Goal: Transaction & Acquisition: Obtain resource

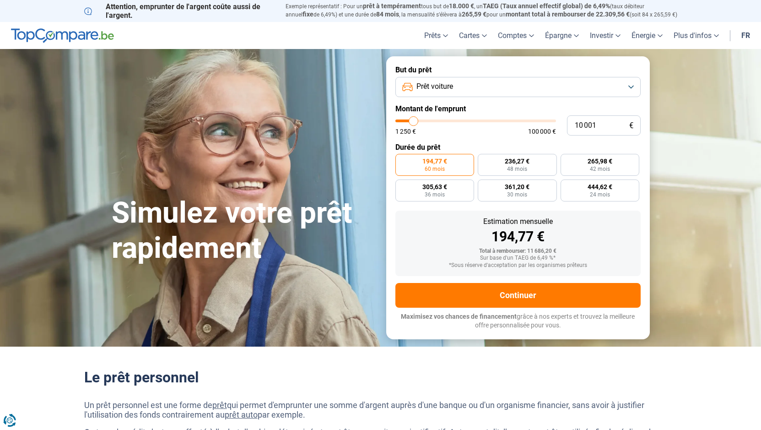
click at [445, 84] on span "Prêt voiture" at bounding box center [434, 86] width 37 height 10
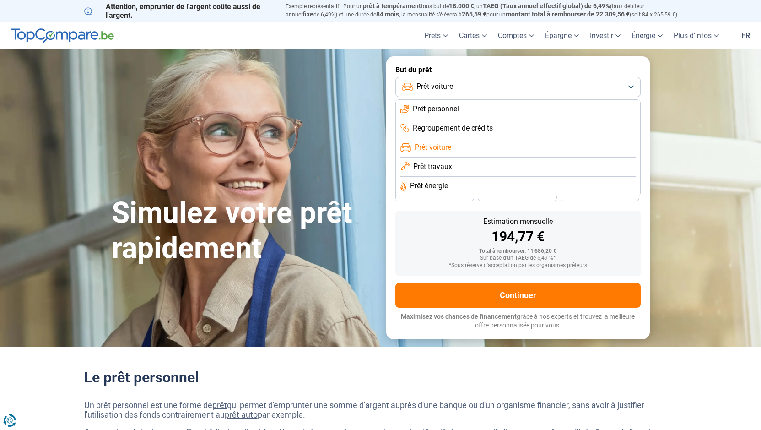
click at [445, 84] on span "Prêt voiture" at bounding box center [434, 86] width 37 height 10
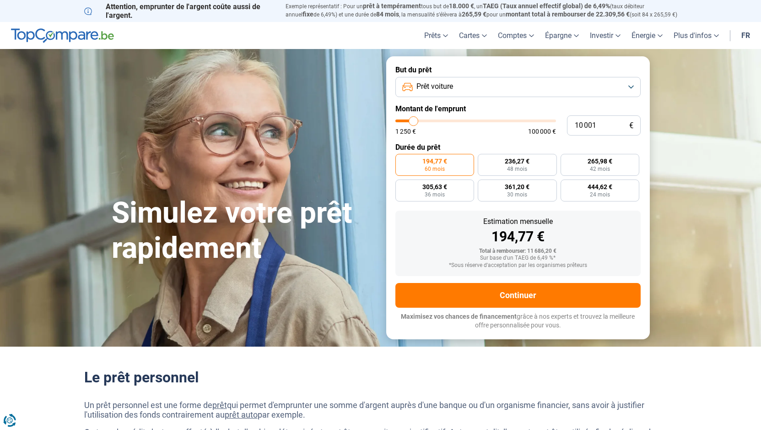
click at [445, 84] on span "Prêt voiture" at bounding box center [434, 86] width 37 height 10
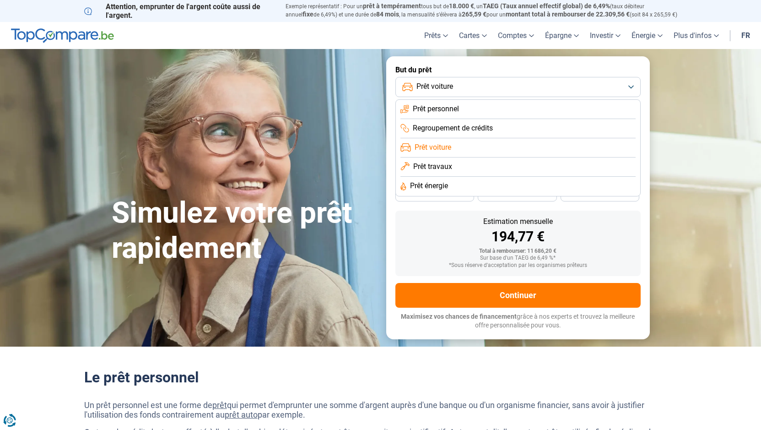
click at [445, 84] on span "Prêt voiture" at bounding box center [434, 86] width 37 height 10
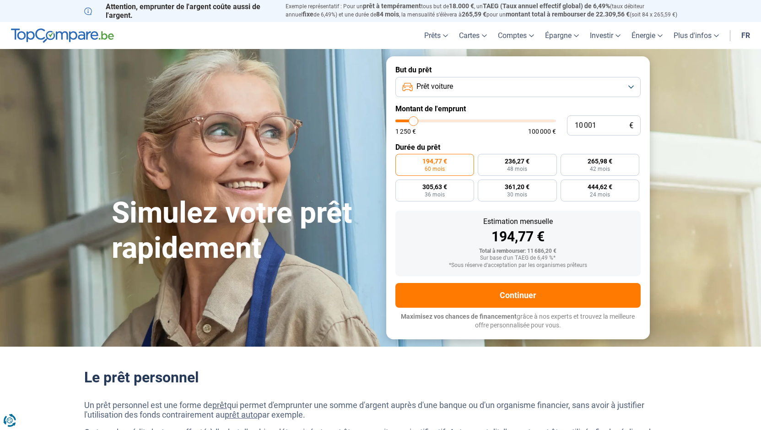
type input "72 250"
type input "72250"
click at [508, 119] on input "range" at bounding box center [475, 120] width 161 height 3
radio input "false"
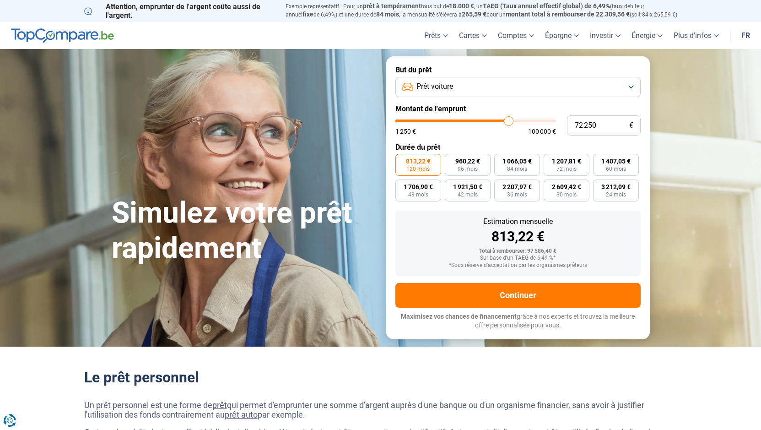
type input "70 250"
type input "70250"
type input "67 500"
type input "67500"
type input "66 250"
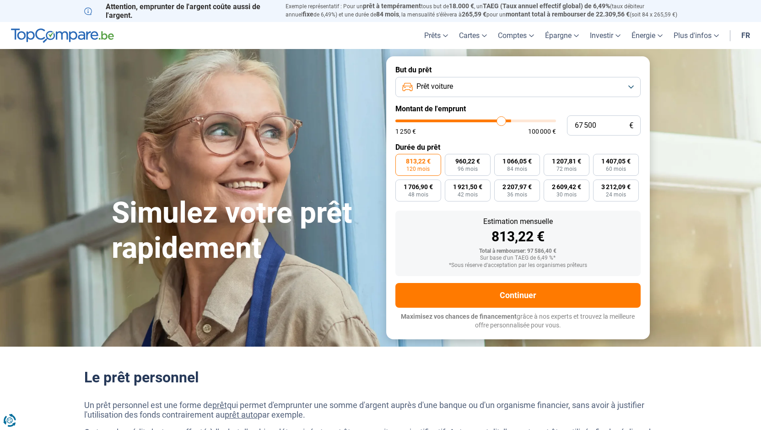
type input "66250"
type input "64 750"
type input "64750"
type input "64 250"
type input "64250"
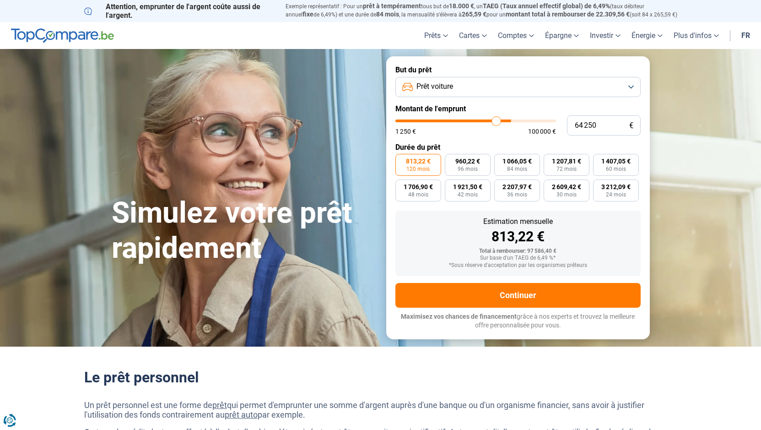
type input "63 500"
type input "63500"
type input "63 000"
type input "63000"
type input "62 500"
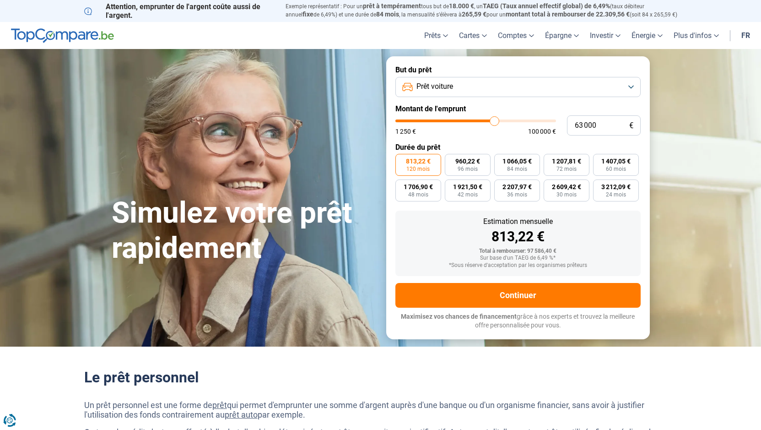
type input "62500"
type input "62 250"
type input "62250"
type input "61 000"
type input "61000"
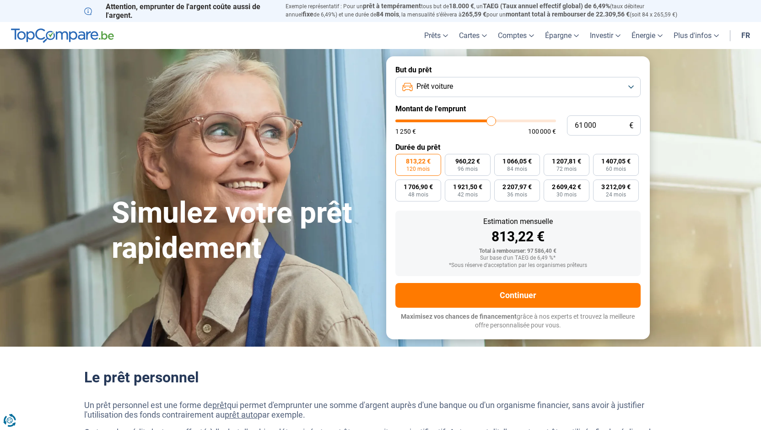
type input "59 250"
type input "59250"
type input "56 000"
type input "56000"
type input "52 000"
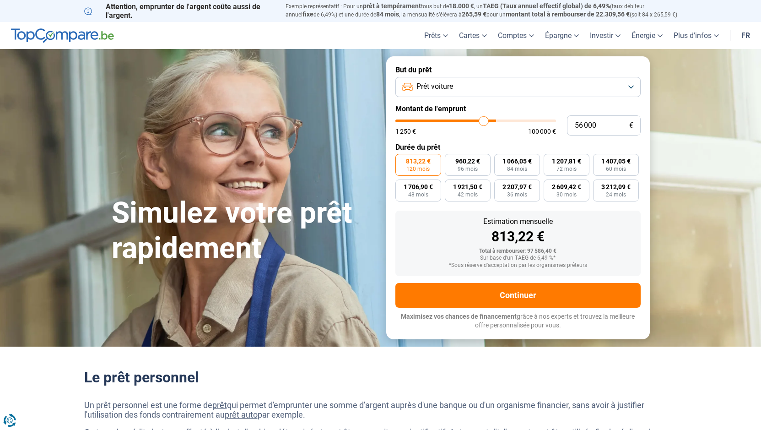
type input "52000"
type input "49 000"
type input "49000"
type input "45 500"
type input "45500"
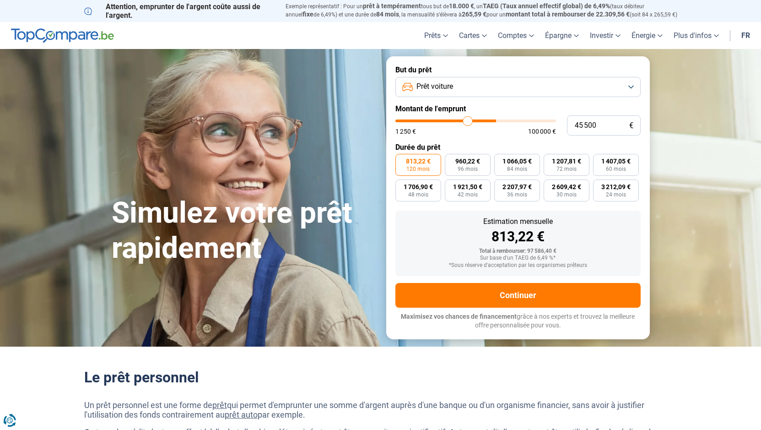
type input "44 250"
type input "44250"
type input "43 000"
type input "43000"
type input "42 500"
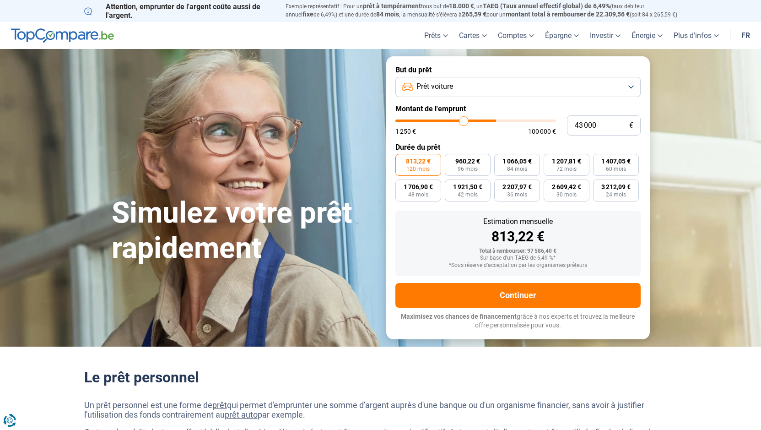
type input "42500"
type input "41 500"
type input "41500"
type input "41 000"
type input "41000"
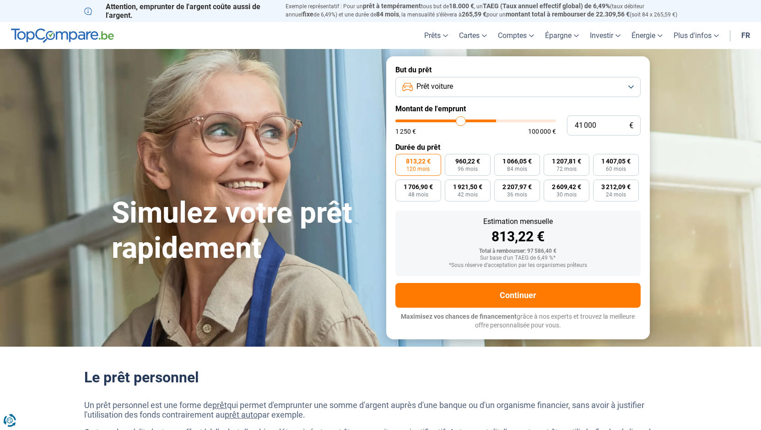
type input "40 750"
type input "40750"
type input "40 250"
type input "40250"
type input "39 500"
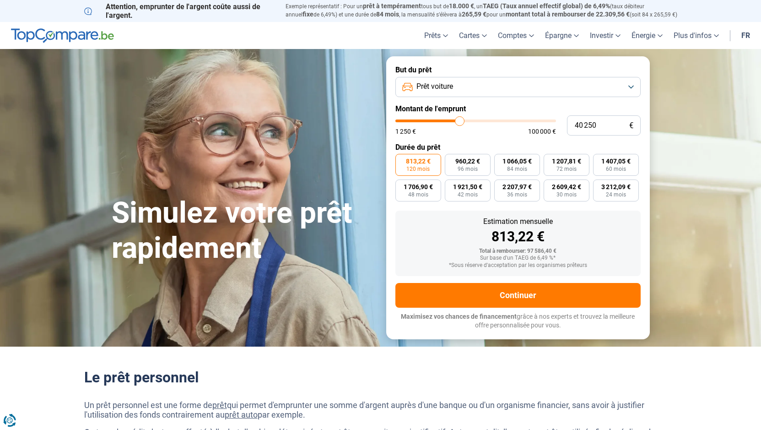
type input "39500"
type input "38 750"
type input "38750"
type input "38 000"
type input "38000"
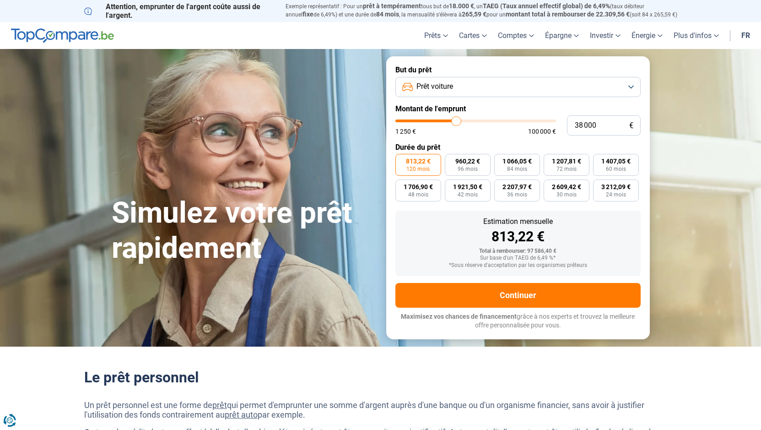
type input "37 000"
type input "37000"
type input "35 750"
type input "35750"
type input "34 250"
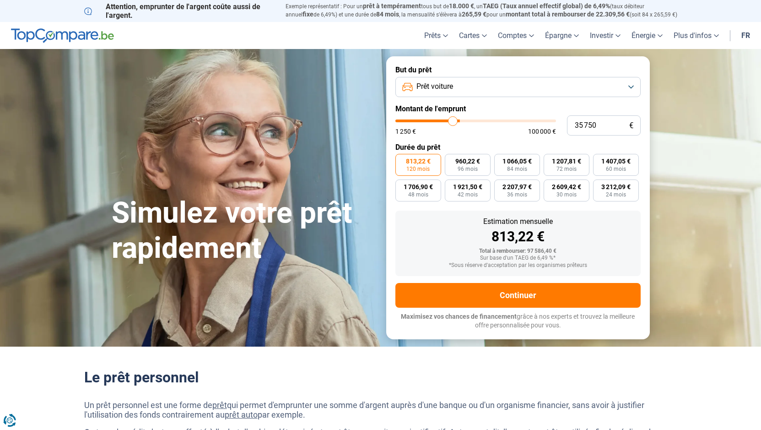
type input "34250"
type input "32 750"
type input "32750"
type input "31 750"
type input "31750"
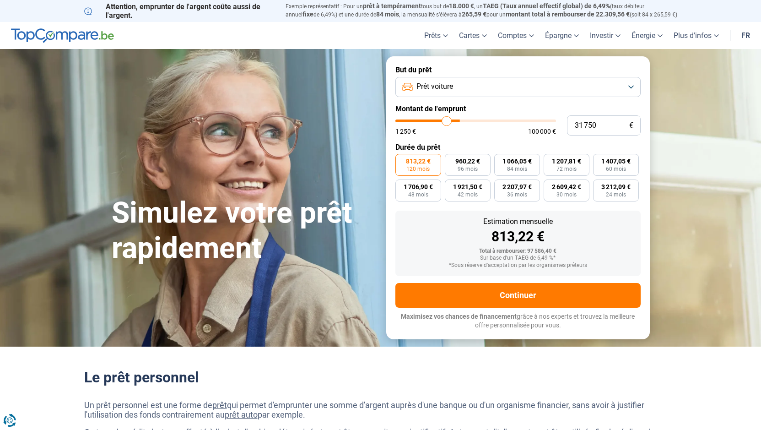
type input "31 000"
type input "31000"
type input "30 250"
type input "30250"
type input "29 250"
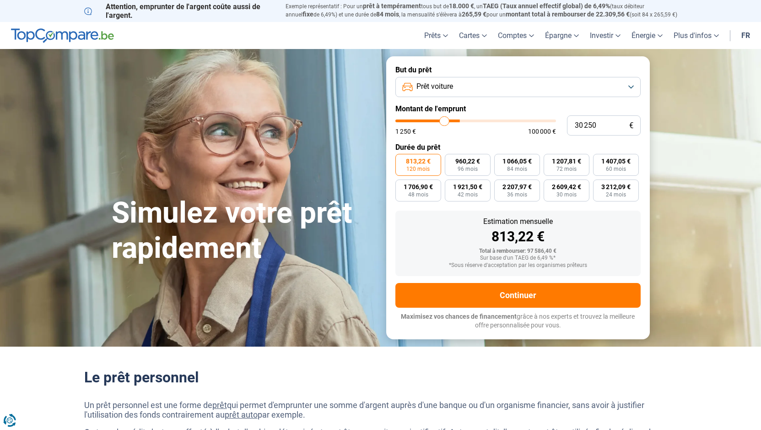
type input "29250"
type input "28 750"
type input "28750"
type input "28 000"
type input "28000"
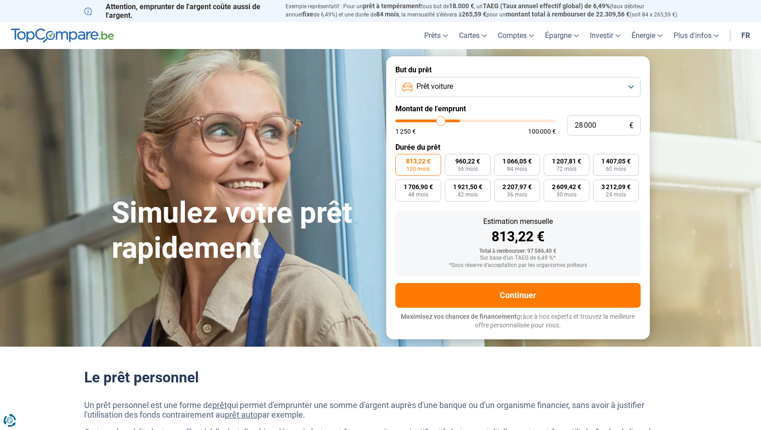
type input "27 750"
type input "27750"
type input "26 750"
type input "26750"
type input "26 500"
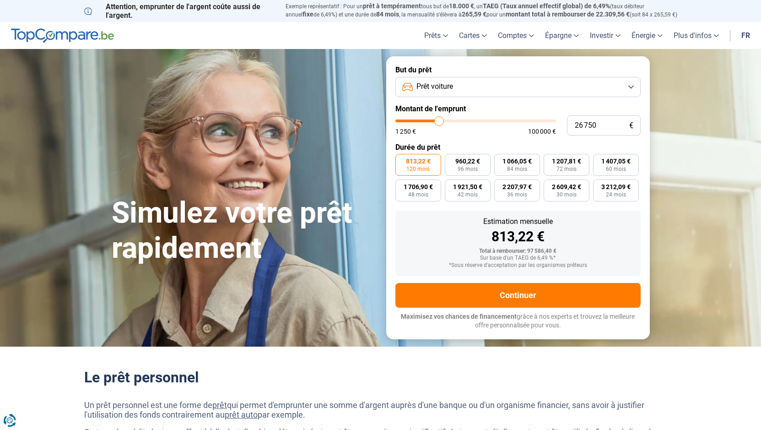
type input "26500"
type input "25 750"
type input "25750"
type input "24 750"
type input "24750"
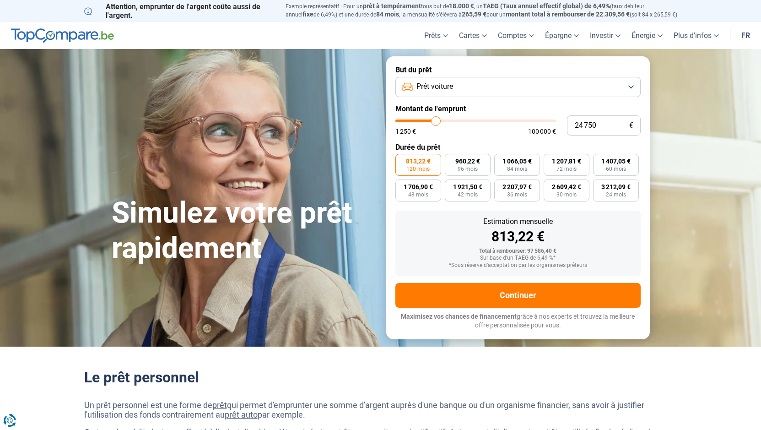
type input "24 250"
type input "24250"
type input "23 500"
type input "23500"
type input "22 750"
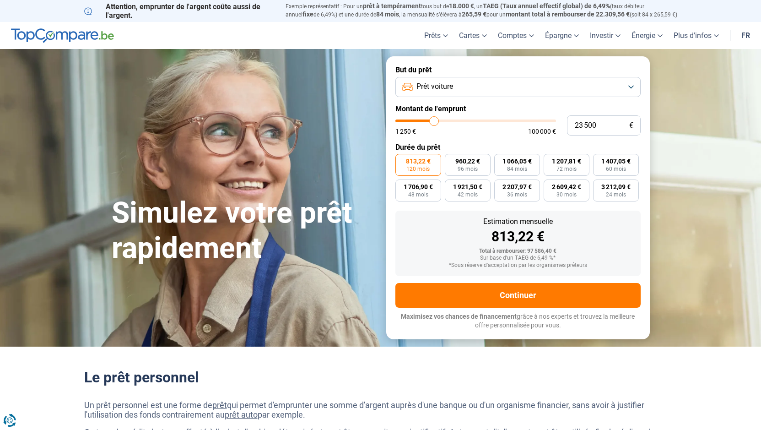
type input "22750"
type input "22 250"
type input "22250"
type input "21 750"
type input "21750"
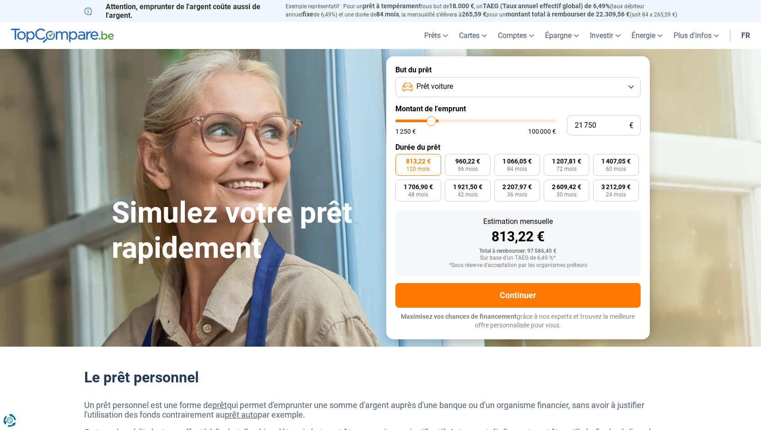
type input "21 500"
type input "21500"
type input "20 750"
type input "20750"
type input "20 500"
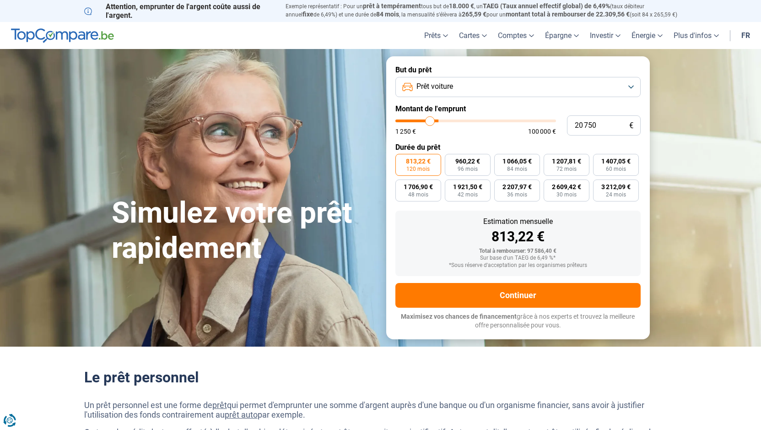
type input "20500"
type input "20 250"
type input "20250"
type input "20 000"
type input "20000"
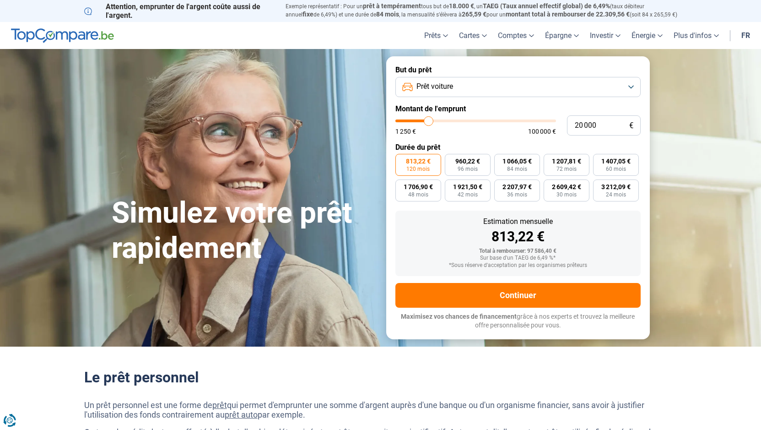
type input "19 750"
drag, startPoint x: 506, startPoint y: 118, endPoint x: 428, endPoint y: 115, distance: 77.8
type input "19750"
click at [428, 119] on input "range" at bounding box center [475, 120] width 161 height 3
radio input "true"
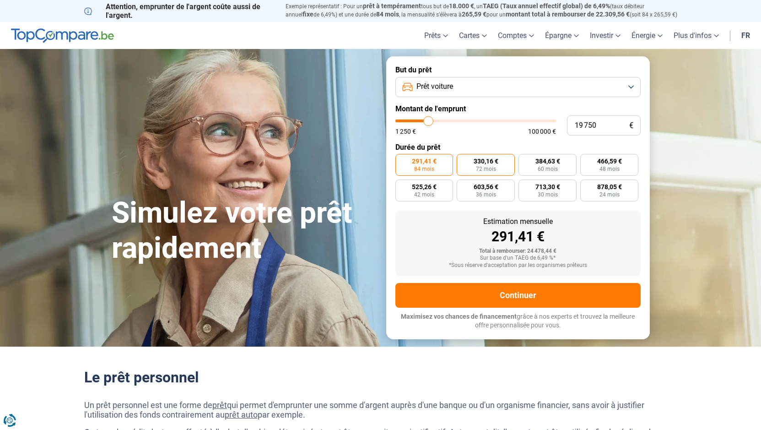
click at [463, 166] on label "330,16 € 72 mois" at bounding box center [486, 165] width 58 height 22
click at [463, 160] on input "330,16 € 72 mois" at bounding box center [460, 157] width 6 height 6
radio input "true"
click at [494, 84] on button "Prêt voiture" at bounding box center [517, 87] width 245 height 20
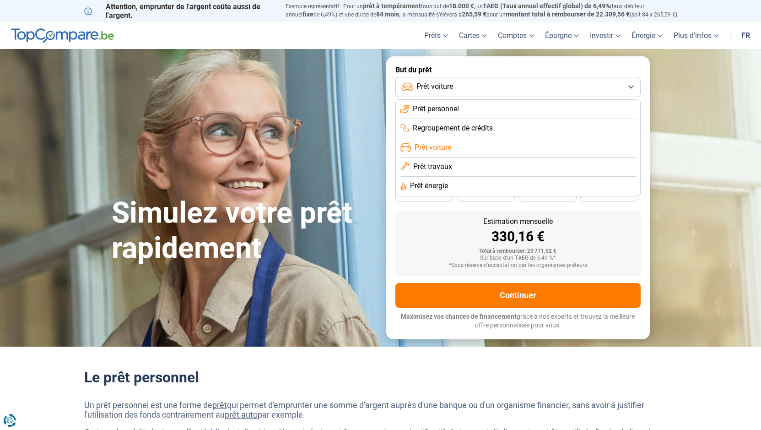
click at [490, 105] on li "Prêt personnel" at bounding box center [517, 109] width 235 height 19
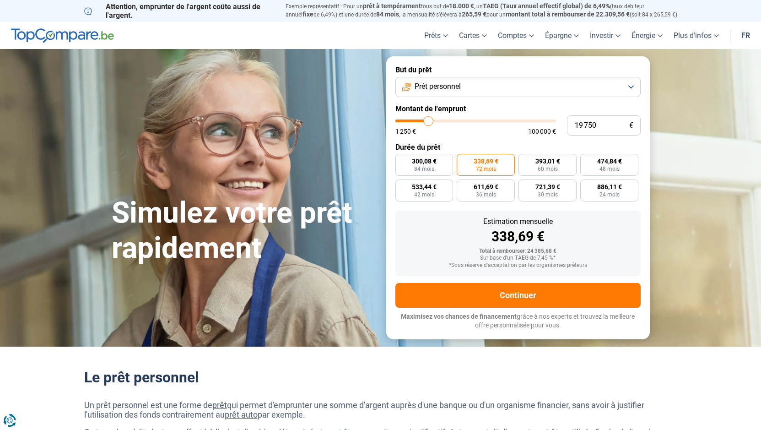
click at [493, 86] on button "Prêt personnel" at bounding box center [517, 87] width 245 height 20
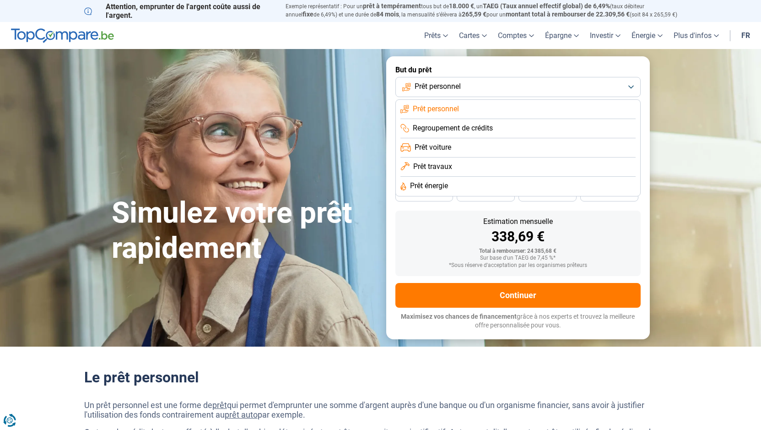
click at [482, 148] on li "Prêt voiture" at bounding box center [517, 147] width 235 height 19
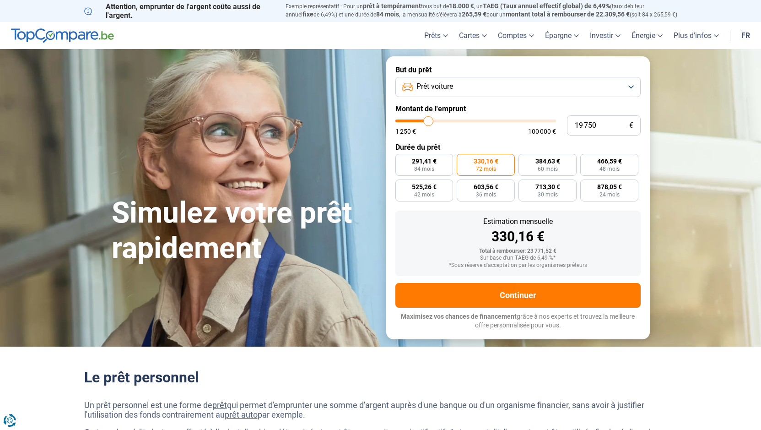
click at [467, 86] on button "Prêt voiture" at bounding box center [517, 87] width 245 height 20
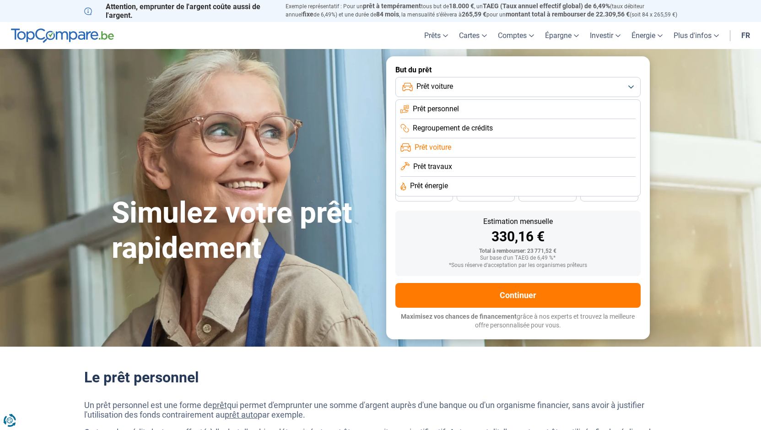
click at [474, 124] on span "Regroupement de crédits" at bounding box center [453, 128] width 80 height 10
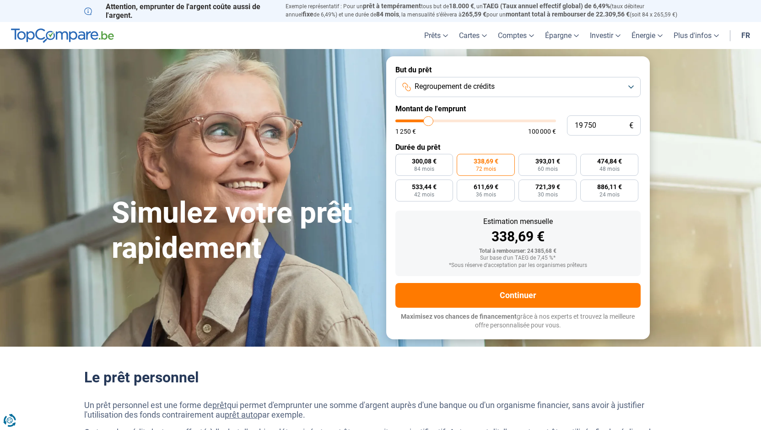
click at [489, 90] on span "Regroupement de crédits" at bounding box center [454, 86] width 80 height 10
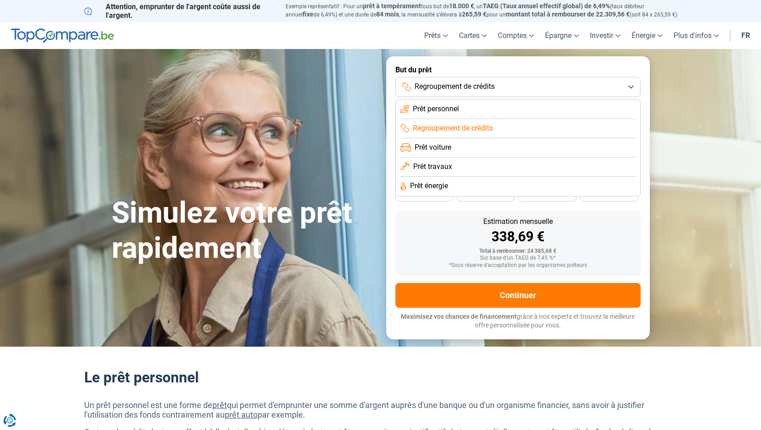
click at [459, 143] on li "Prêt voiture" at bounding box center [517, 147] width 235 height 19
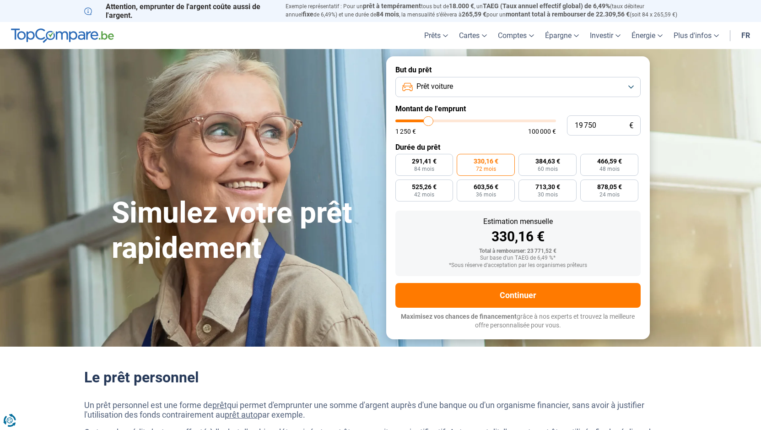
click at [483, 91] on button "Prêt voiture" at bounding box center [517, 87] width 245 height 20
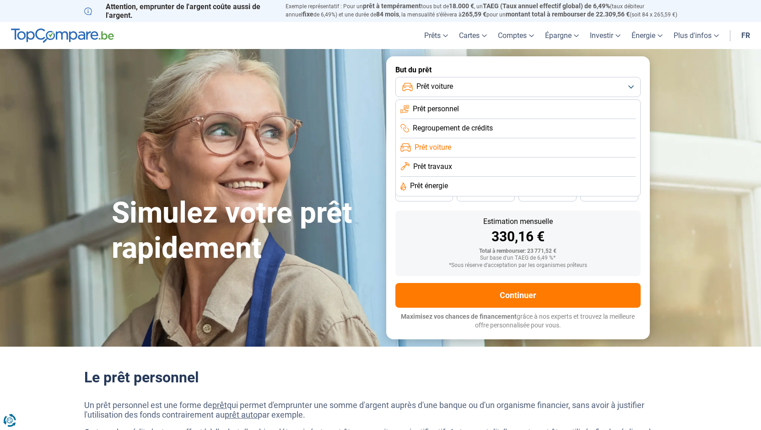
click at [477, 109] on li "Prêt personnel" at bounding box center [517, 109] width 235 height 19
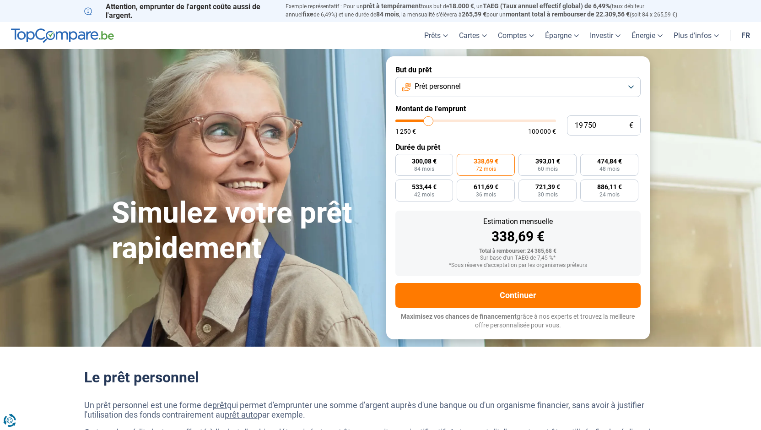
type input "26 750"
type input "26750"
click at [439, 119] on input "range" at bounding box center [475, 120] width 161 height 3
radio input "false"
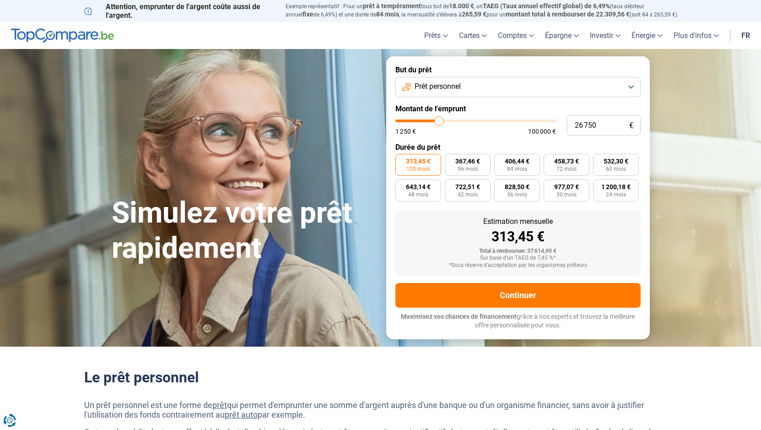
type input "25 750"
type input "25750"
type input "25 250"
type input "25250"
type input "25 000"
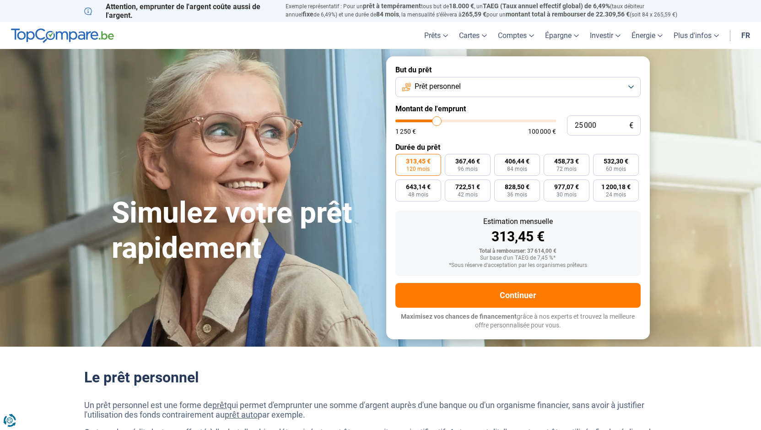
type input "25000"
type input "24 750"
type input "24750"
type input "24 500"
type input "24500"
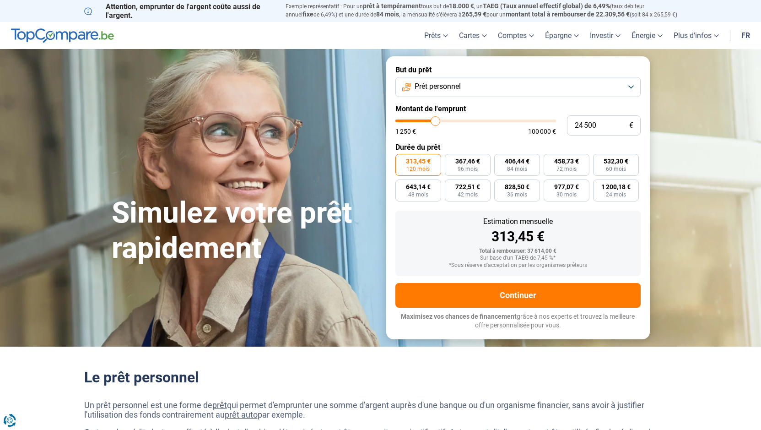
type input "24 250"
type input "24250"
click at [435, 119] on input "range" at bounding box center [475, 120] width 161 height 3
click at [595, 126] on input "24 250" at bounding box center [604, 125] width 74 height 20
type input "2 425"
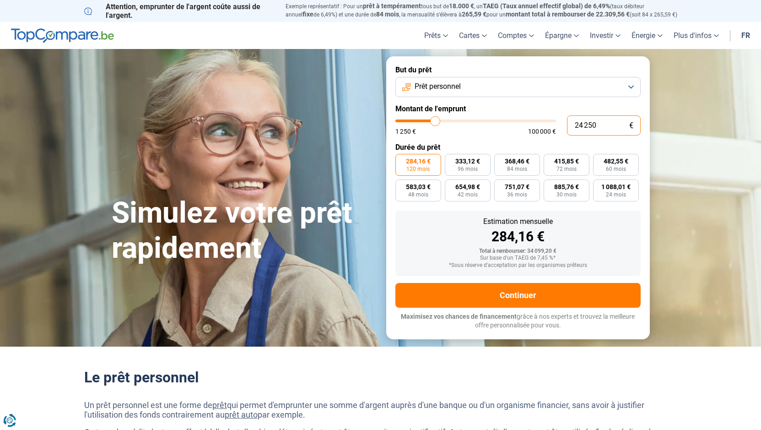
type input "2500"
type input "242"
type input "1250"
type input "24"
type input "1250"
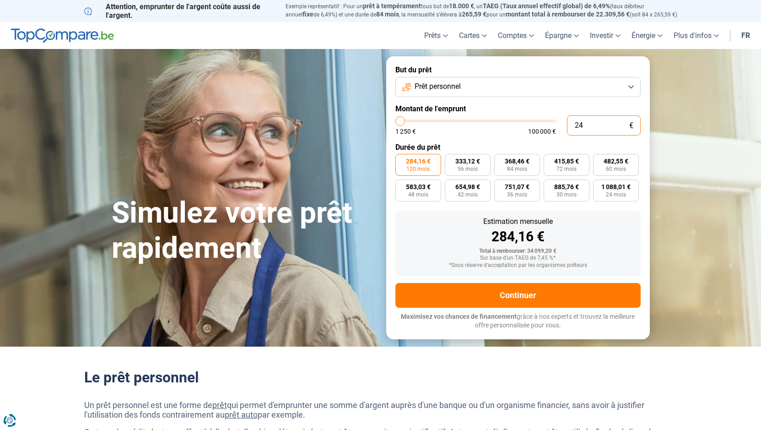
type input "2"
type input "1250"
type input "0"
type input "1250"
type input "1 250"
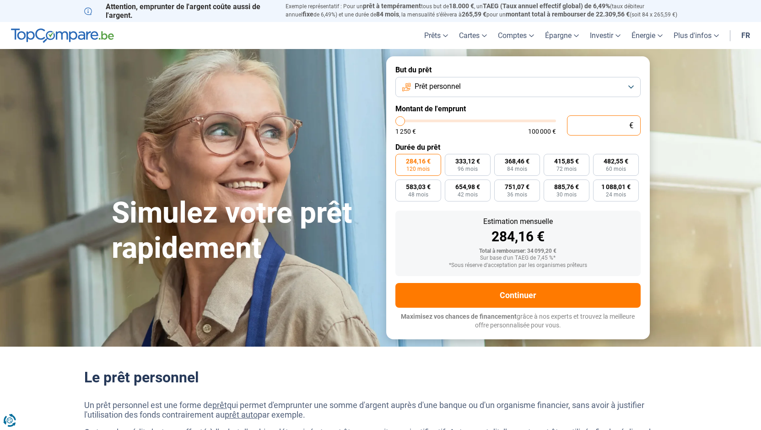
type input "1250"
radio input "true"
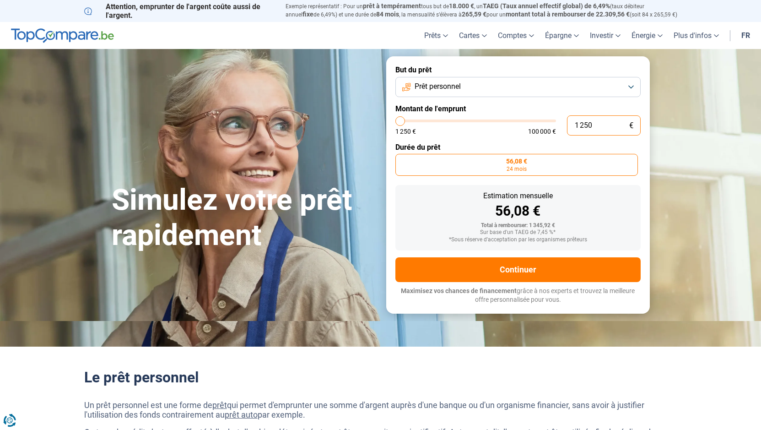
type input "12 502"
type input "12500"
type input "125 022"
type input "100000"
type input "100 000"
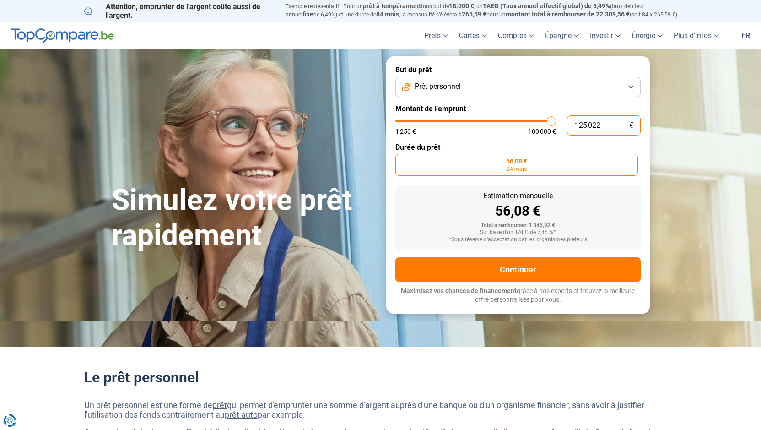
type input "100000"
radio input "false"
type input "10 000"
type input "10000"
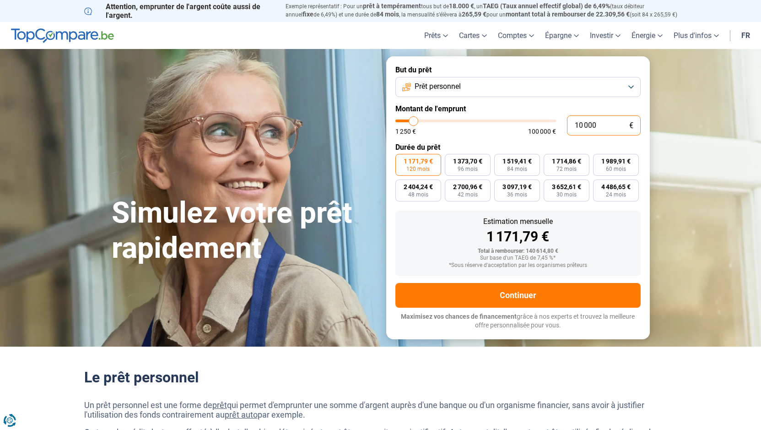
type input "1 000"
type input "1250"
type input "100"
type input "1250"
type input "10"
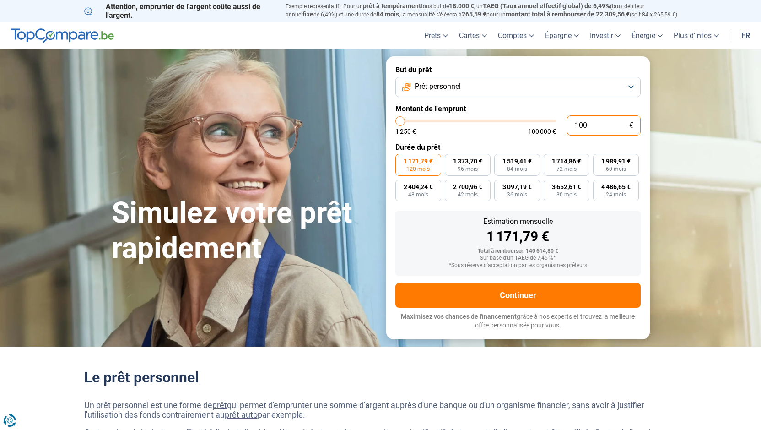
type input "1250"
type input "1"
type input "1250"
type input "0"
type input "1250"
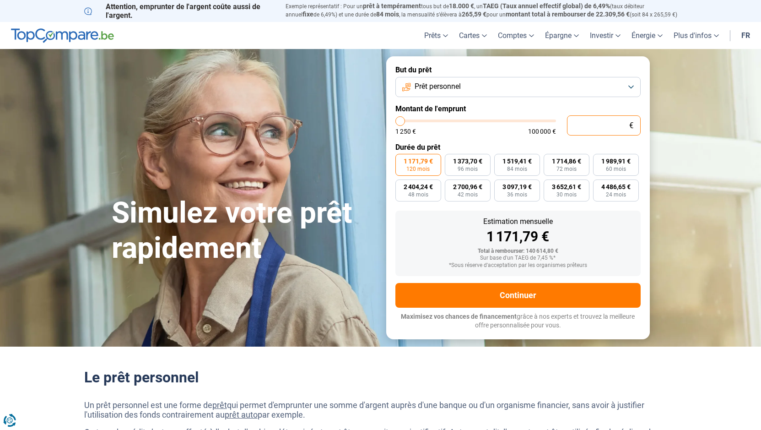
type input "2"
type input "1250"
type input "22"
type input "1250"
type input "220"
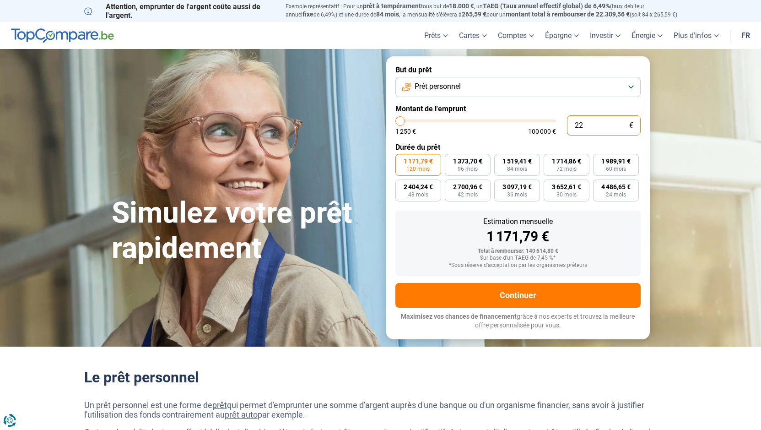
type input "1250"
type input "2 200"
type input "2250"
type input "22 000"
type input "22000"
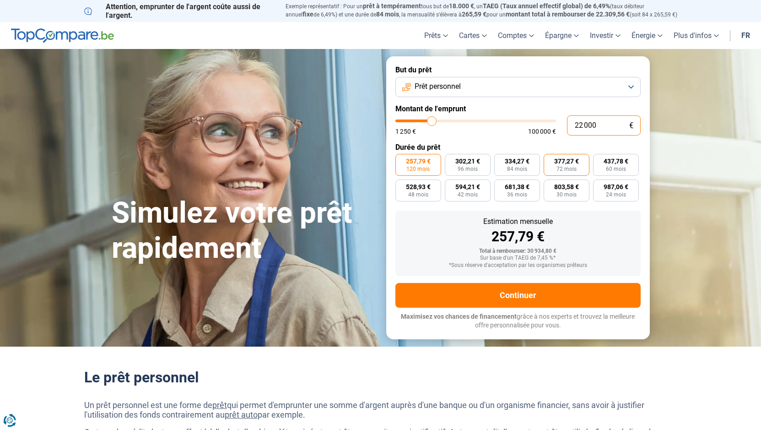
type input "22 000"
click at [565, 172] on span "72 mois" at bounding box center [566, 168] width 20 height 5
click at [549, 160] on input "377,27 € 72 mois" at bounding box center [546, 157] width 6 height 6
radio input "true"
click at [609, 164] on span "437,78 €" at bounding box center [615, 161] width 25 height 6
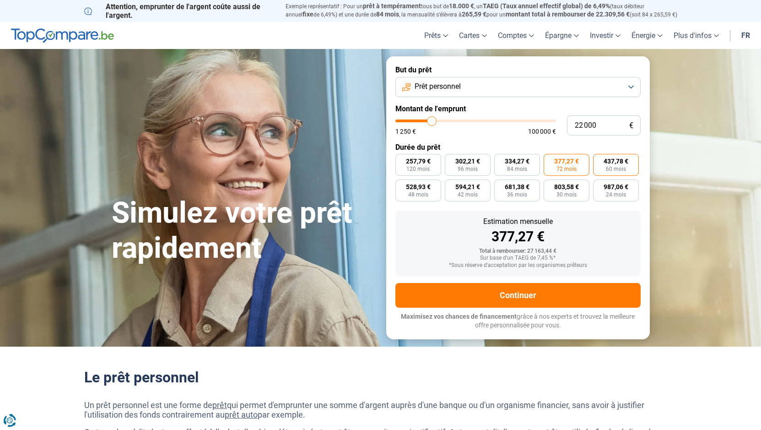
click at [599, 160] on input "437,78 € 60 mois" at bounding box center [596, 157] width 6 height 6
radio input "true"
click at [606, 124] on input "22 000" at bounding box center [604, 125] width 74 height 20
type input "2 200"
type input "2250"
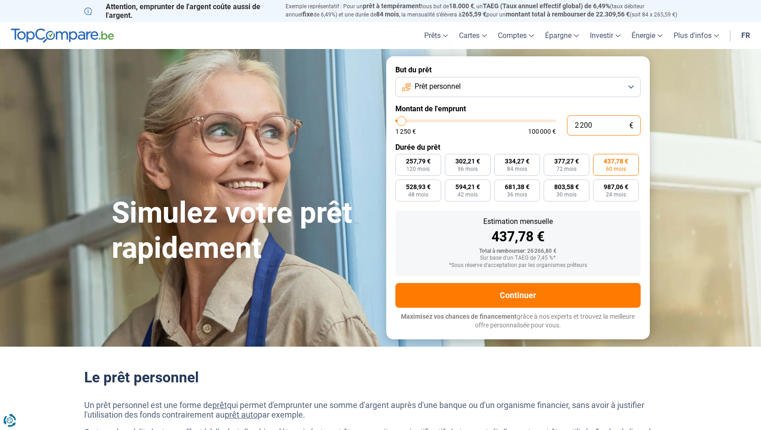
type input "220"
type input "1250"
type input "22"
type input "1250"
type input "2"
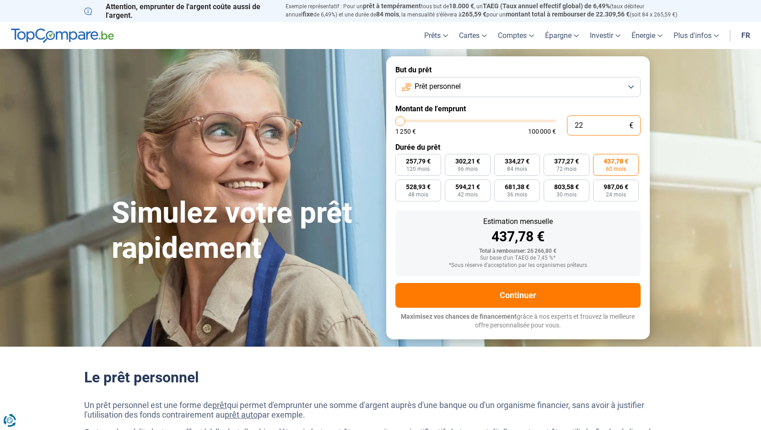
type input "1250"
type input "0"
type input "1250"
type input "1"
type input "1250"
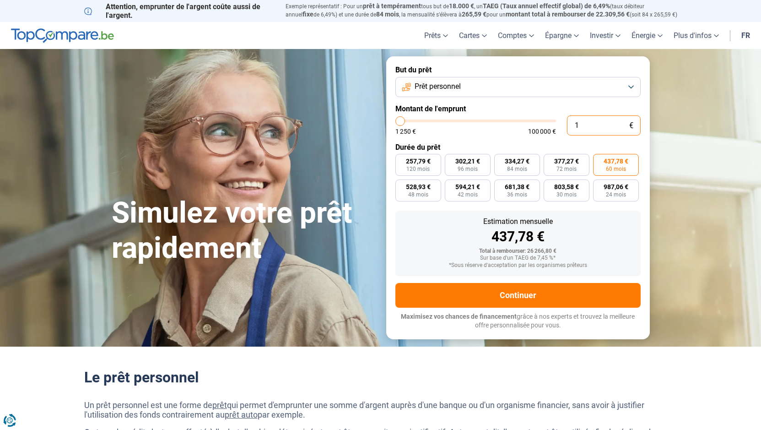
type input "10"
type input "1250"
type input "100"
type input "1250"
type input "1 000"
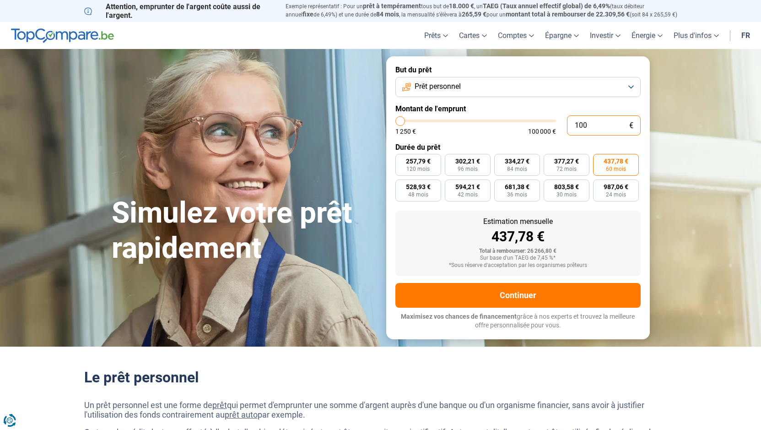
type input "1250"
type input "100"
type input "1250"
type input "10"
type input "1250"
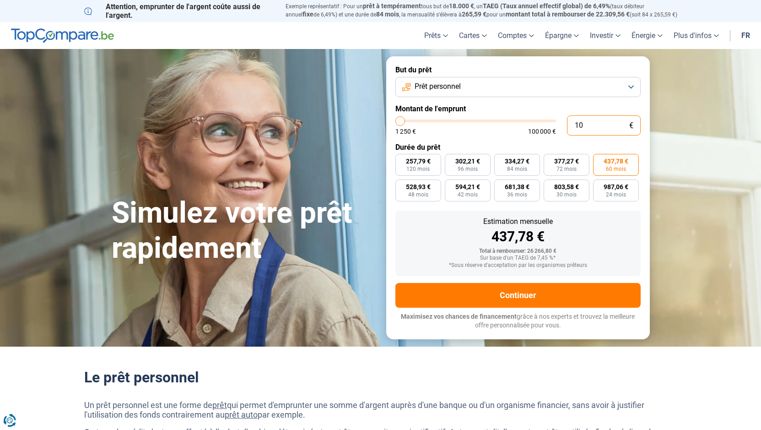
type input "1"
type input "1250"
type input "0"
type input "1250"
type input "1"
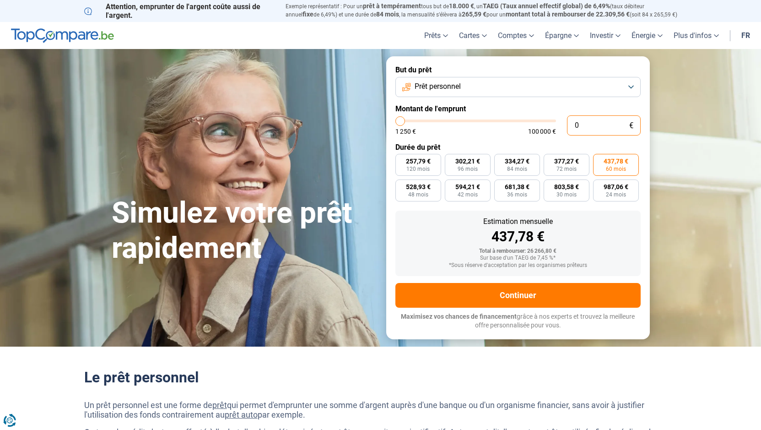
type input "1250"
type input "17"
type input "1250"
type input "170"
type input "1250"
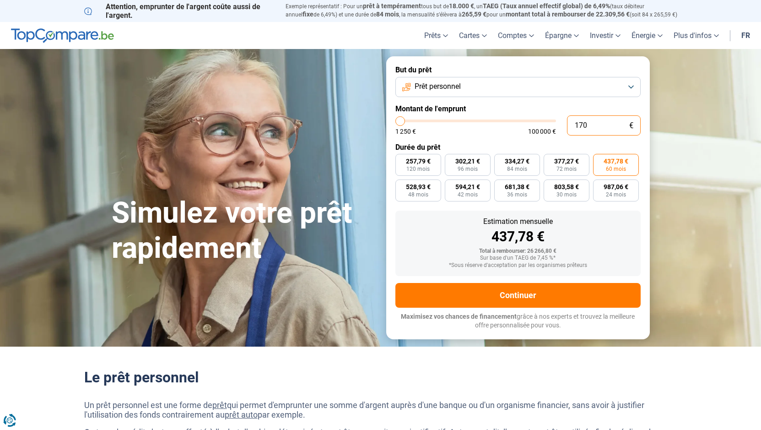
type input "1 700"
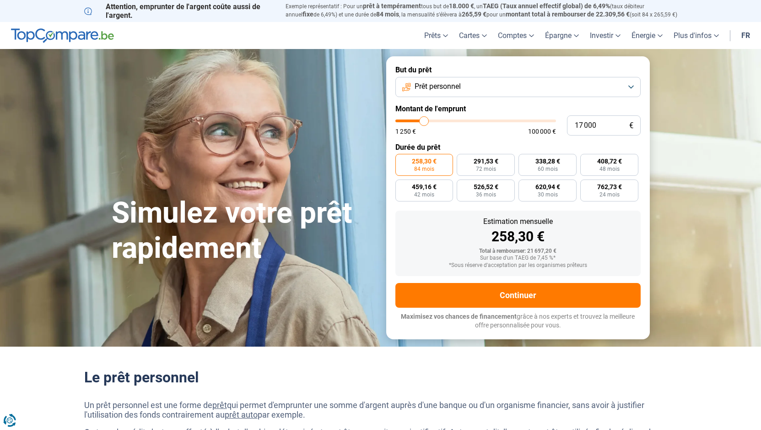
click at [498, 84] on button "Prêt personnel" at bounding box center [517, 87] width 245 height 20
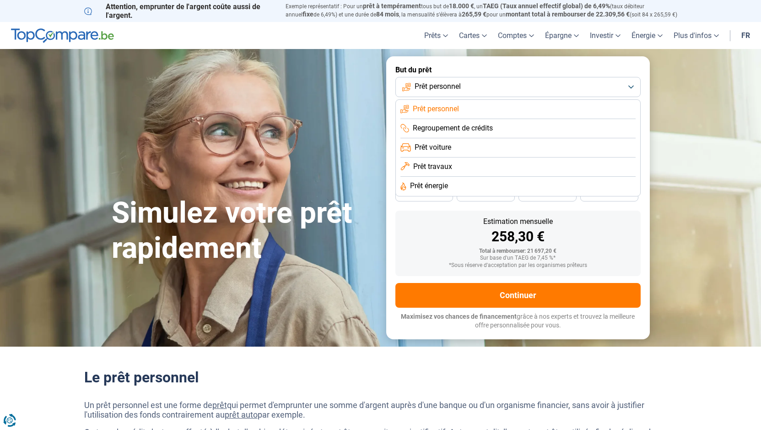
click at [500, 130] on li "Regroupement de crédits" at bounding box center [517, 128] width 235 height 19
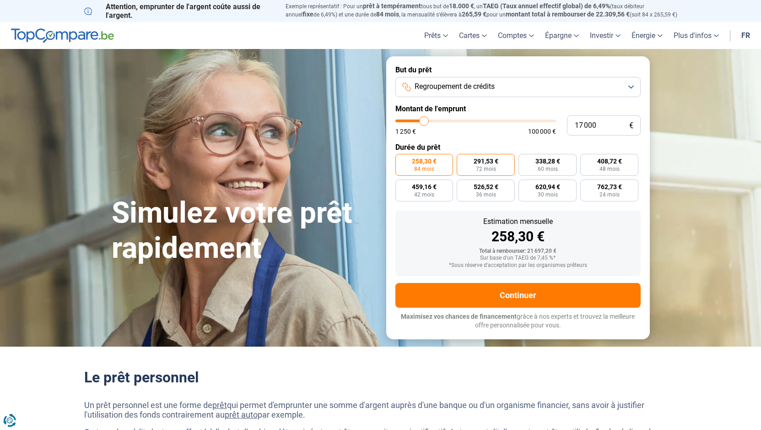
click at [497, 168] on label "291,53 € 72 mois" at bounding box center [486, 165] width 58 height 22
click at [463, 160] on input "291,53 € 72 mois" at bounding box center [460, 157] width 6 height 6
click at [461, 86] on span "Regroupement de crédits" at bounding box center [454, 86] width 80 height 10
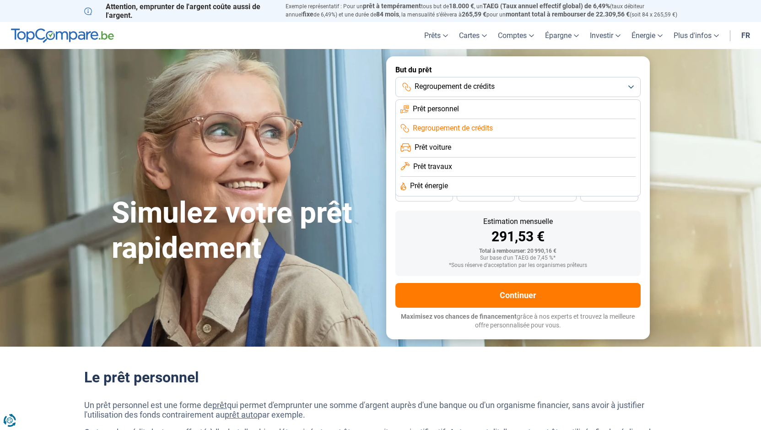
click at [459, 145] on li "Prêt voiture" at bounding box center [517, 147] width 235 height 19
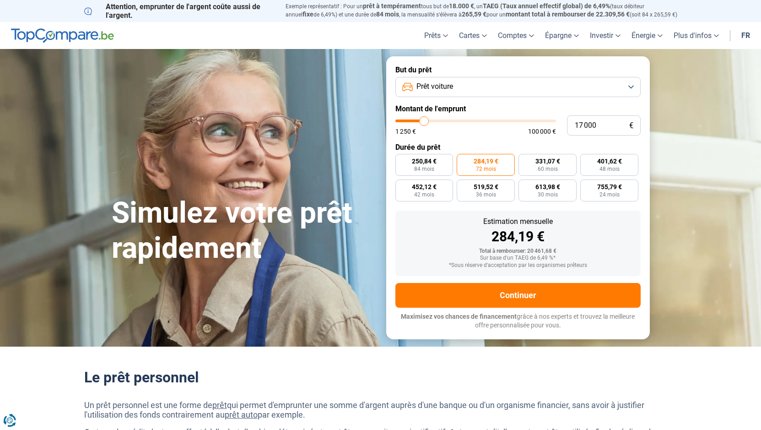
click at [497, 87] on button "Prêt voiture" at bounding box center [517, 87] width 245 height 20
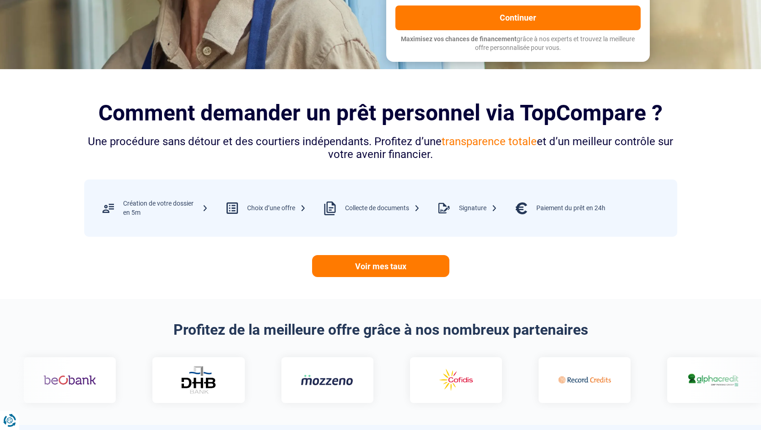
scroll to position [274, 0]
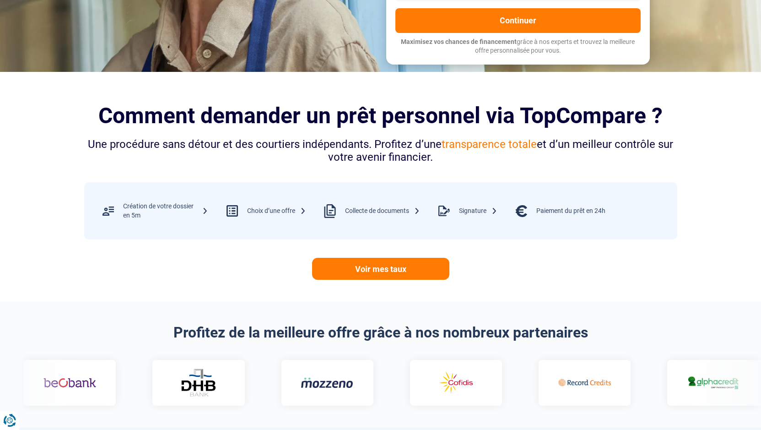
click at [430, 394] on img at bounding box center [456, 382] width 53 height 27
